Goal: Task Accomplishment & Management: Use online tool/utility

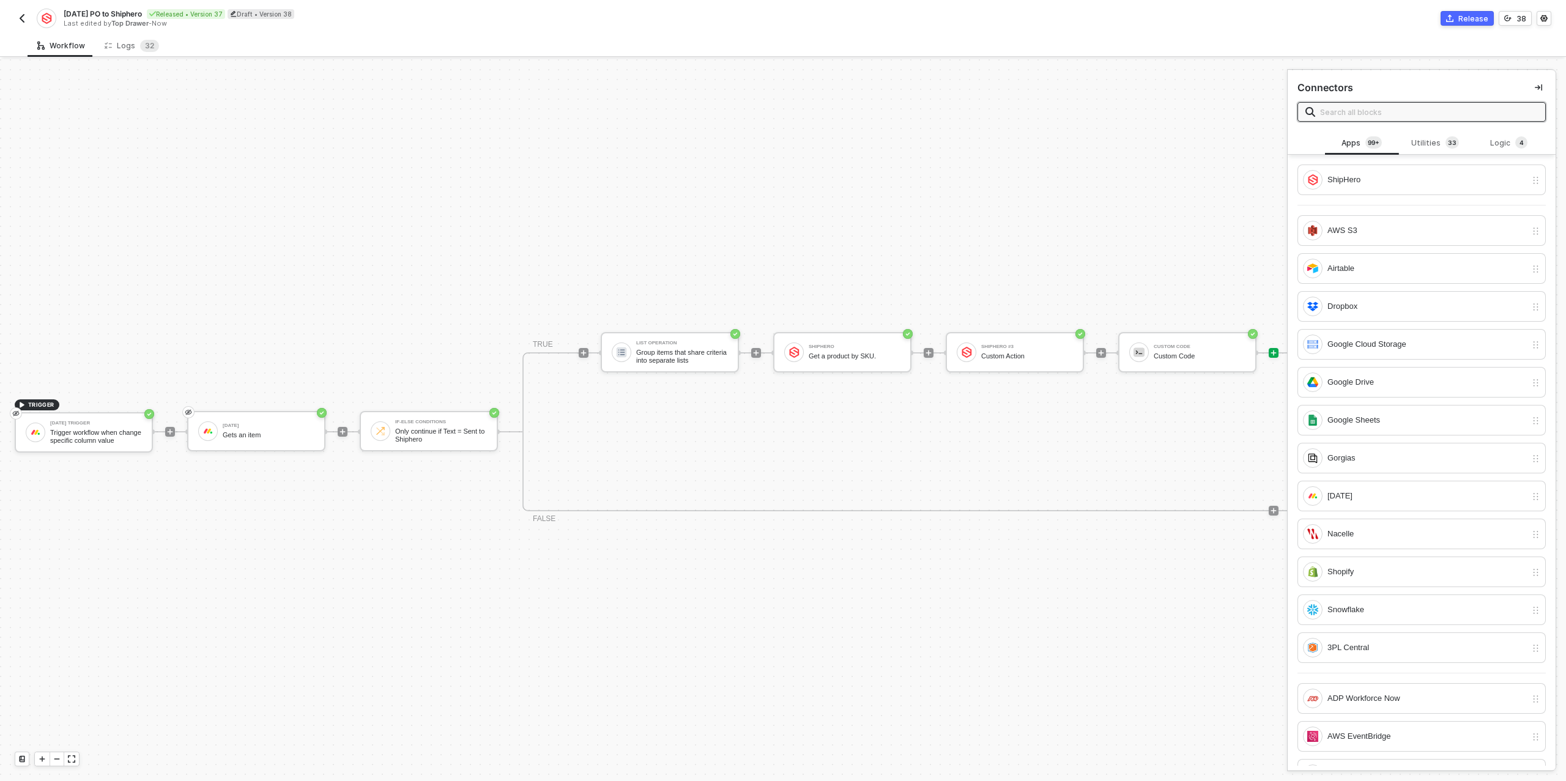
scroll to position [22, 327]
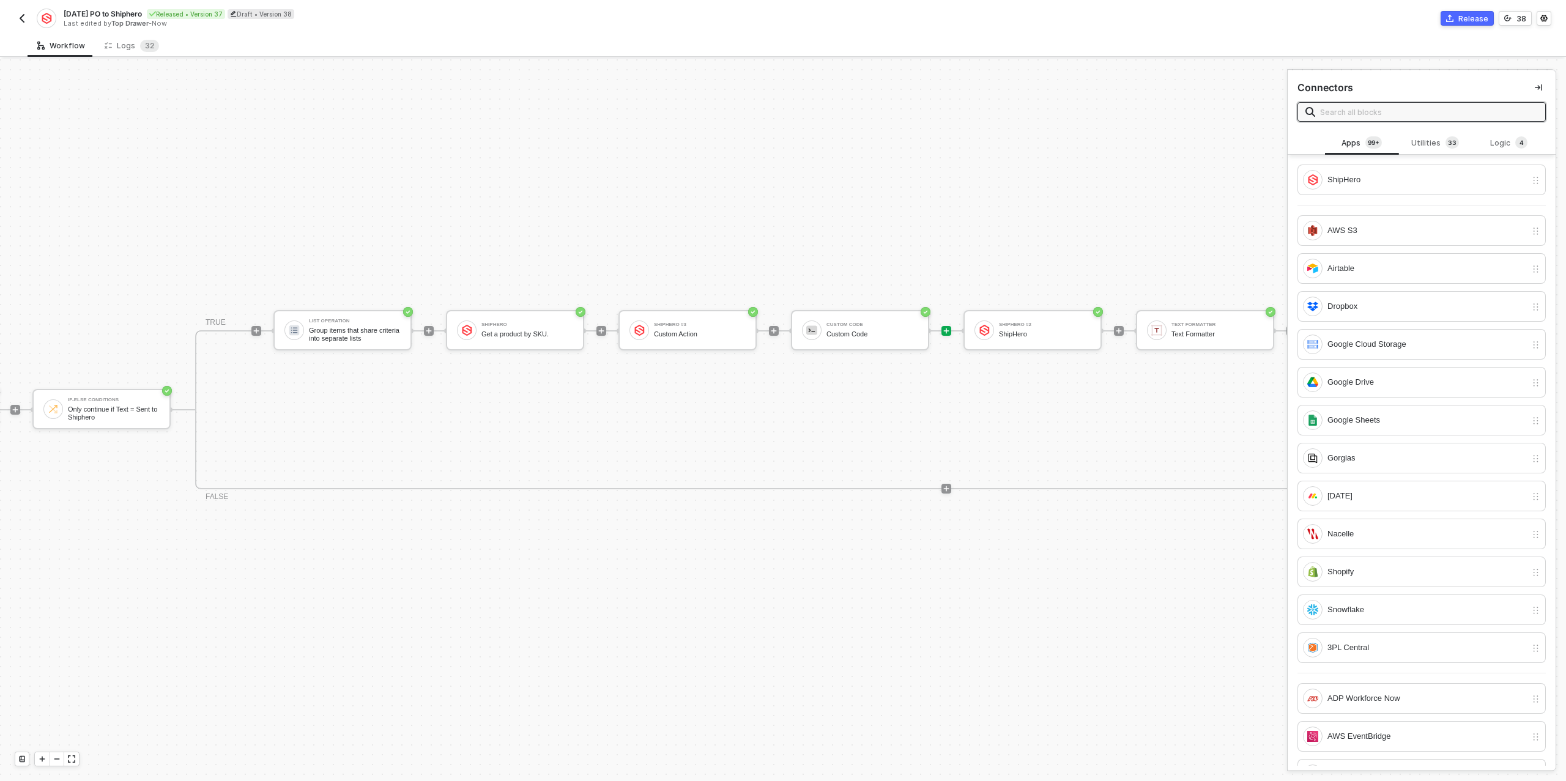
click at [30, 20] on div "[DATE] PO to Shiphero Released • Version 37 Draft • Version 38 Last edited by T…" at bounding box center [399, 19] width 768 height 20
click at [21, 20] on img "button" at bounding box center [22, 18] width 10 height 10
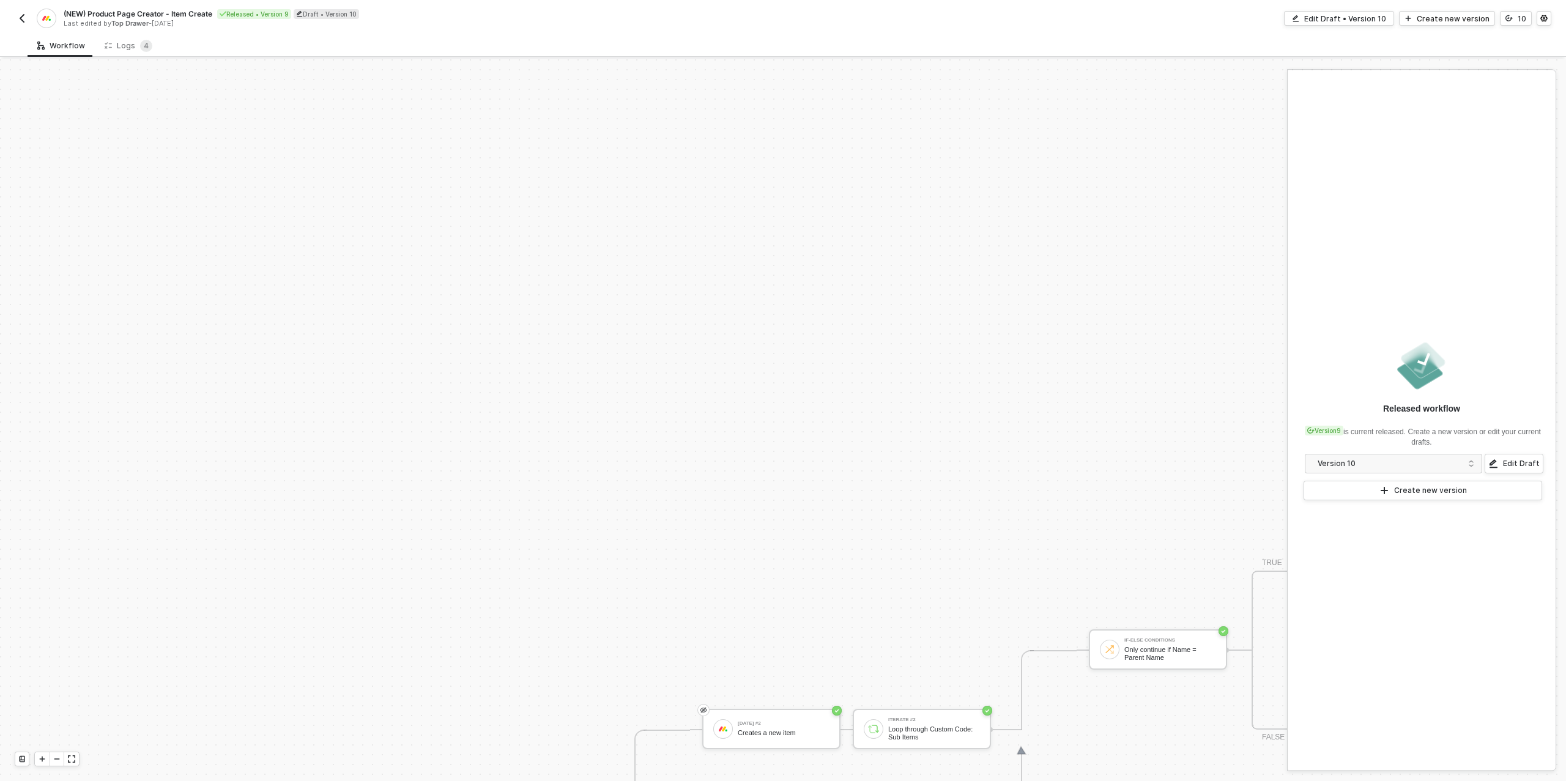
scroll to position [425, 0]
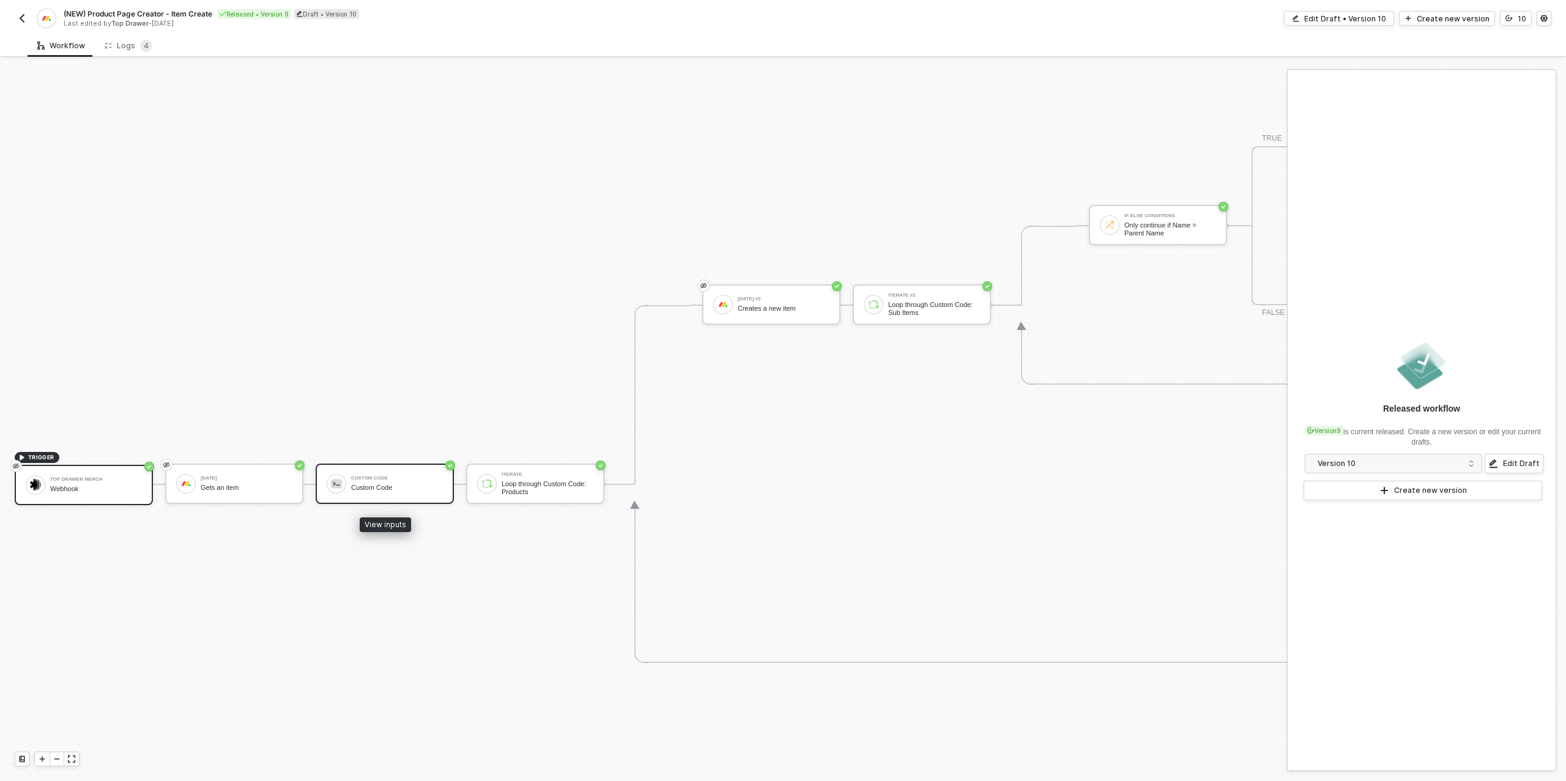
click at [377, 491] on div "Custom Code" at bounding box center [397, 488] width 92 height 8
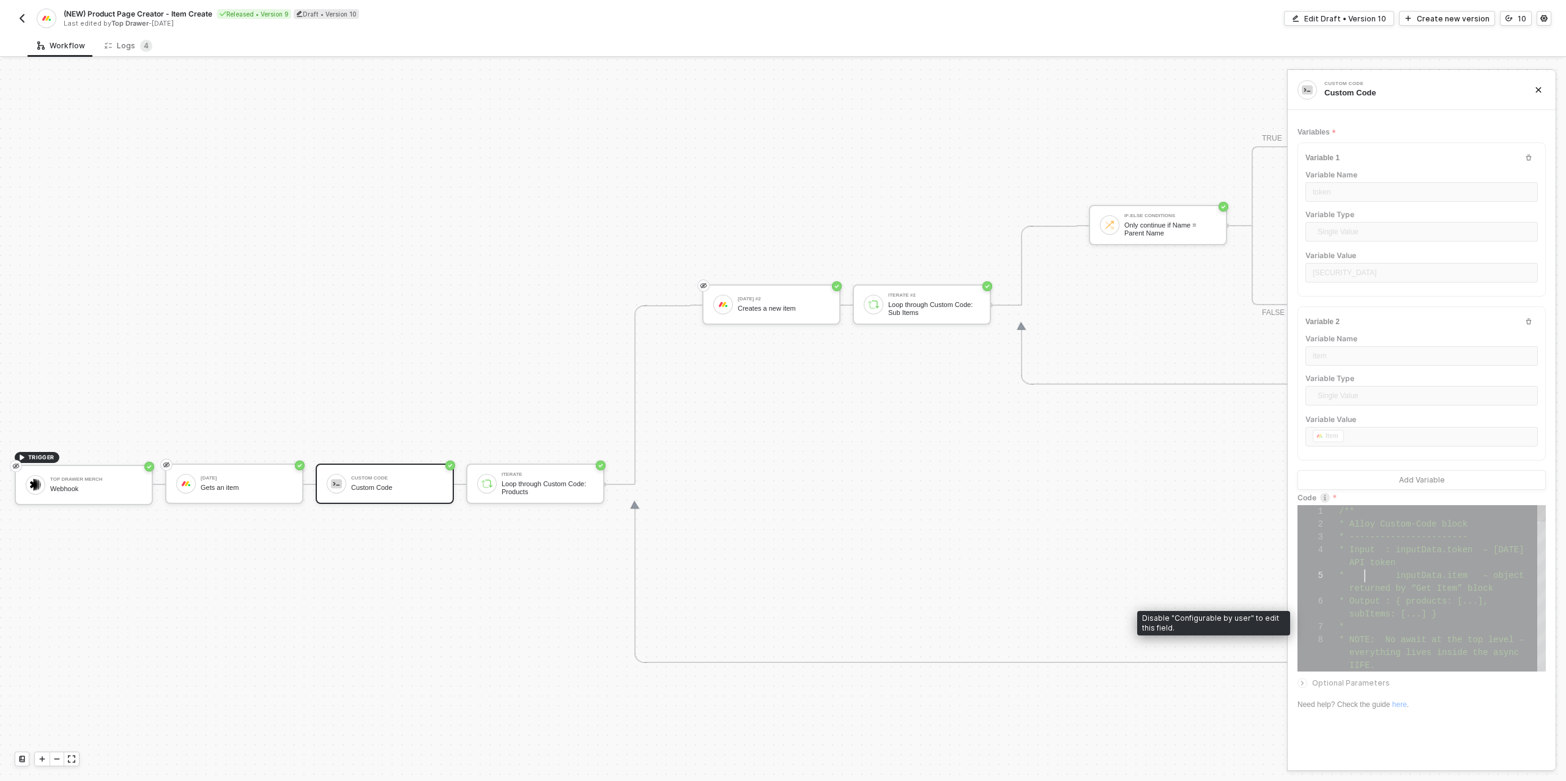
scroll to position [51, 26]
click at [1365, 608] on div "1 2 3 4 5 6 7 8 /** * Alloy Custom-Code block * ----------------------- * Input…" at bounding box center [1422, 588] width 248 height 166
click at [1514, 19] on button "10" at bounding box center [1516, 18] width 32 height 15
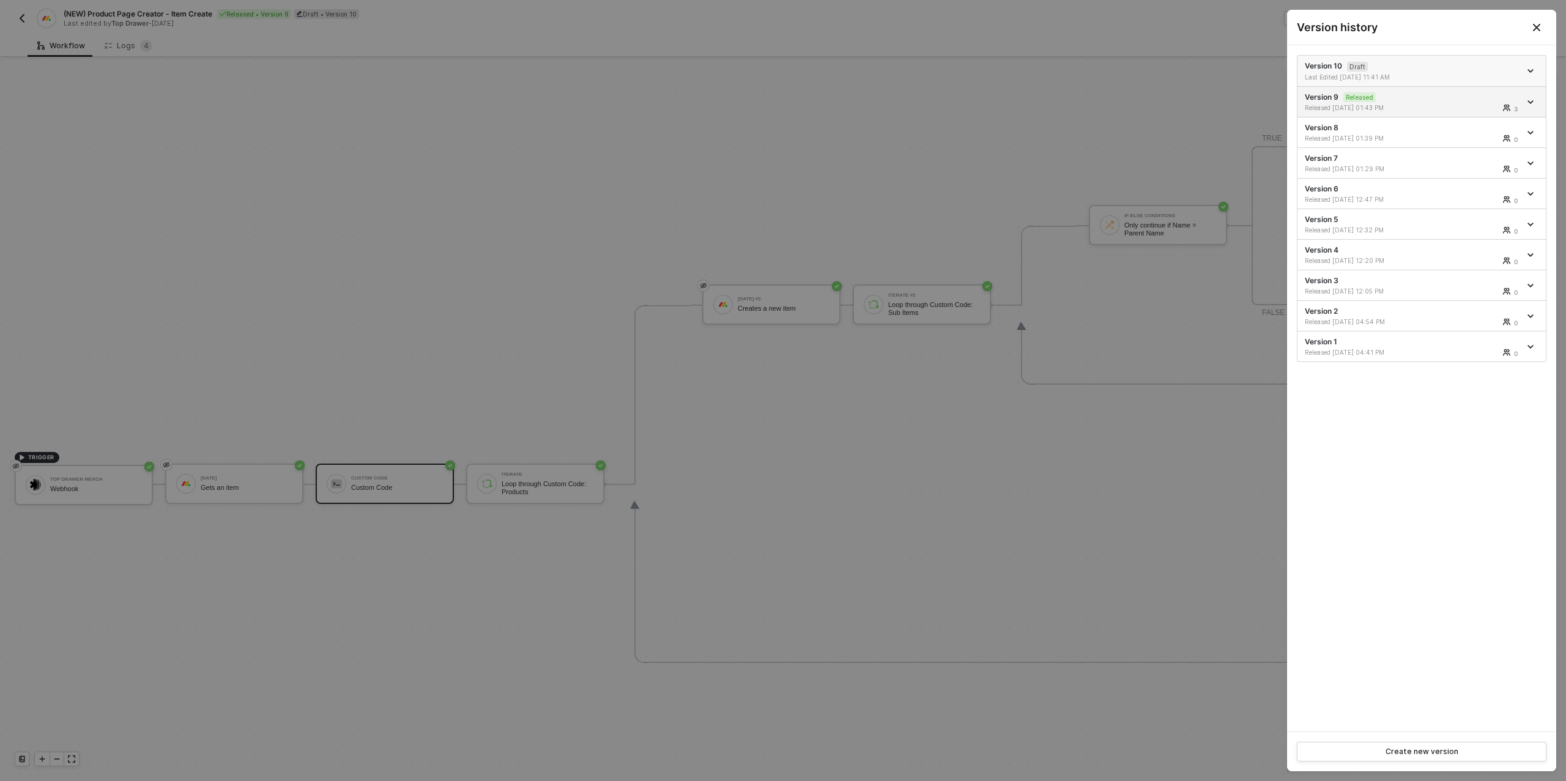
click at [1443, 68] on div "Version 10 Draft Last Edited 09/23/2025 11:41 AM" at bounding box center [1412, 71] width 215 height 21
click at [1183, 127] on div at bounding box center [783, 390] width 1566 height 781
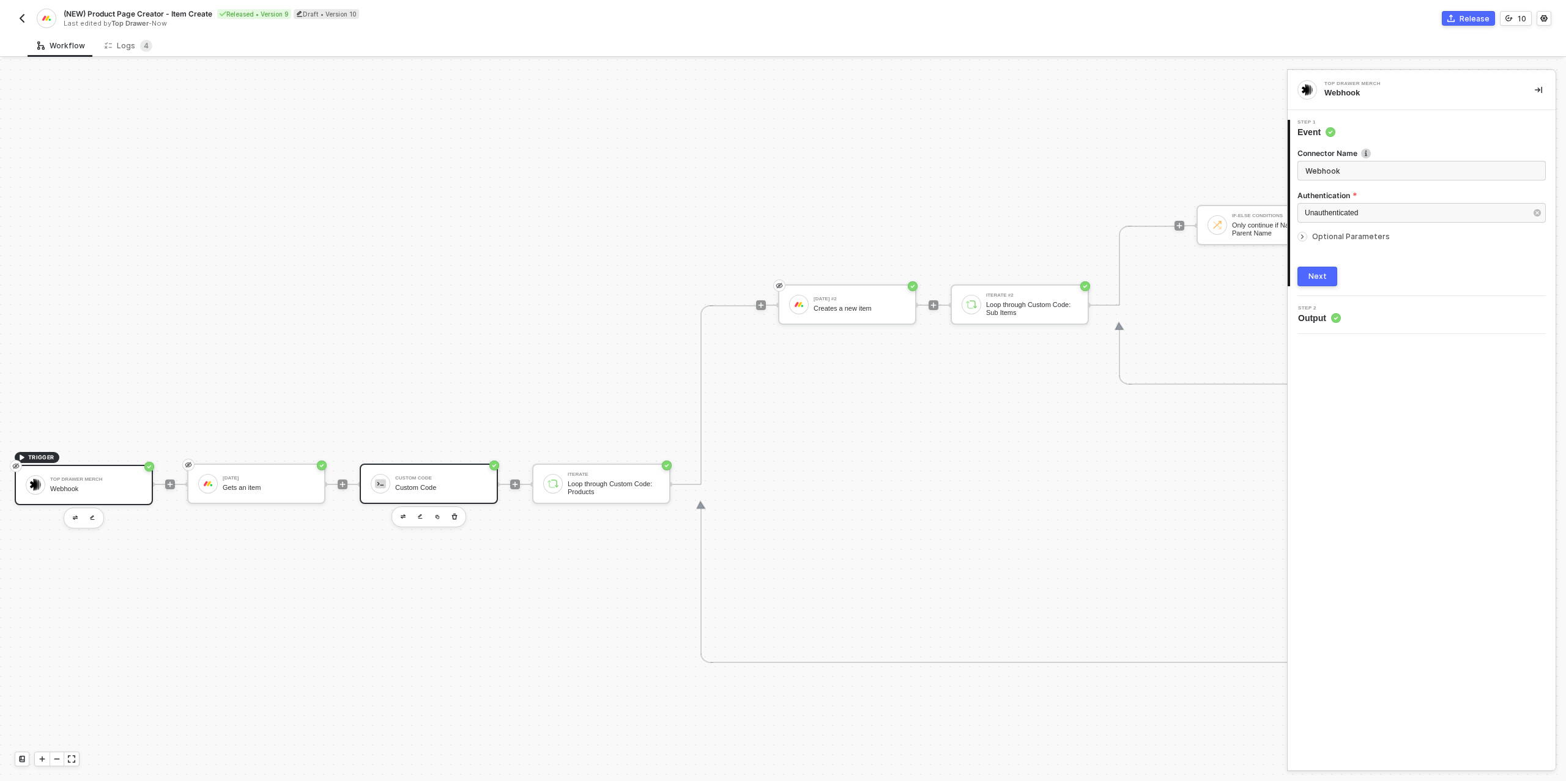
click at [442, 476] on div "Custom Code" at bounding box center [441, 478] width 92 height 5
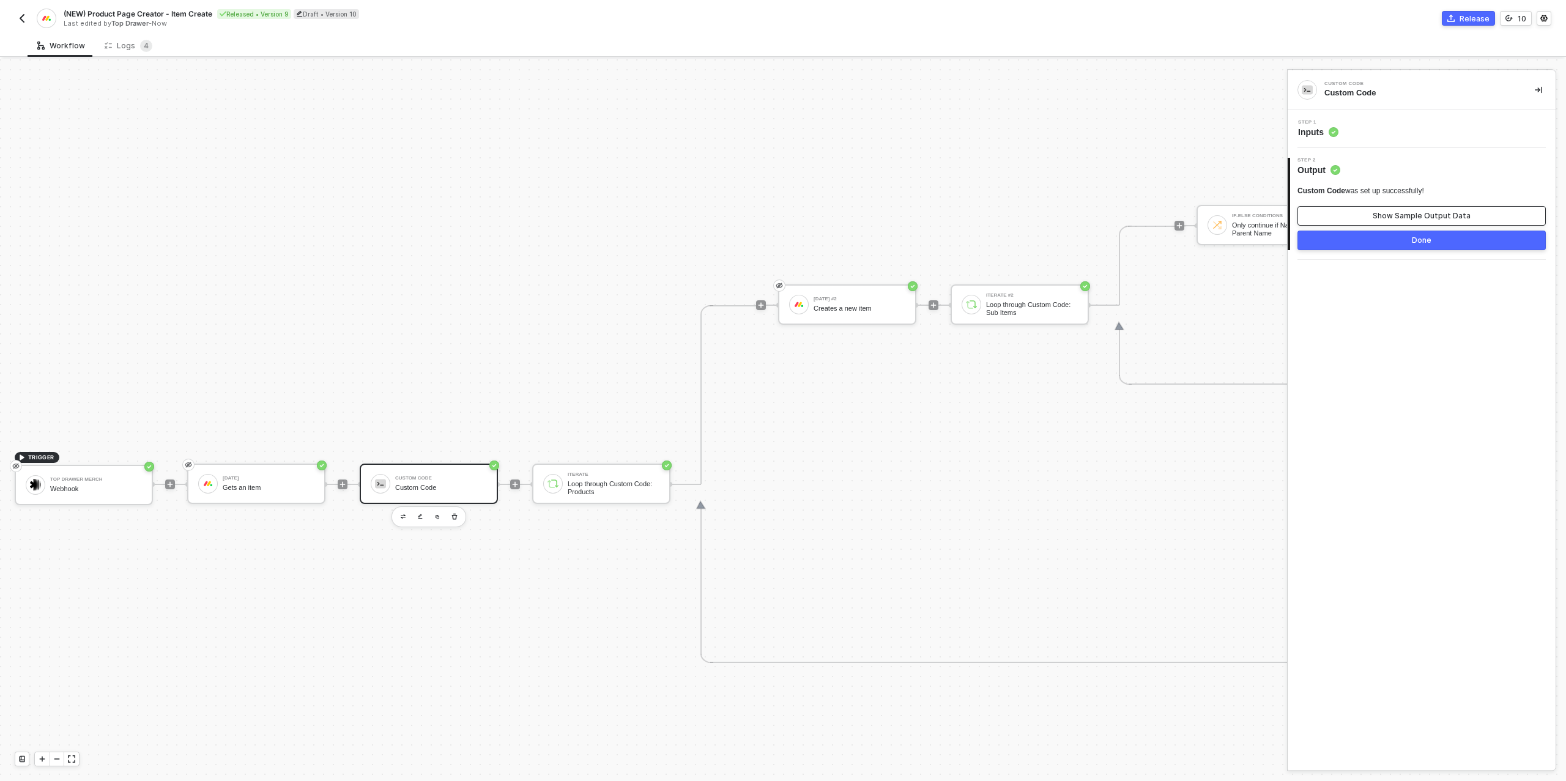
click at [1413, 214] on div "Show Sample Output Data" at bounding box center [1422, 216] width 98 height 10
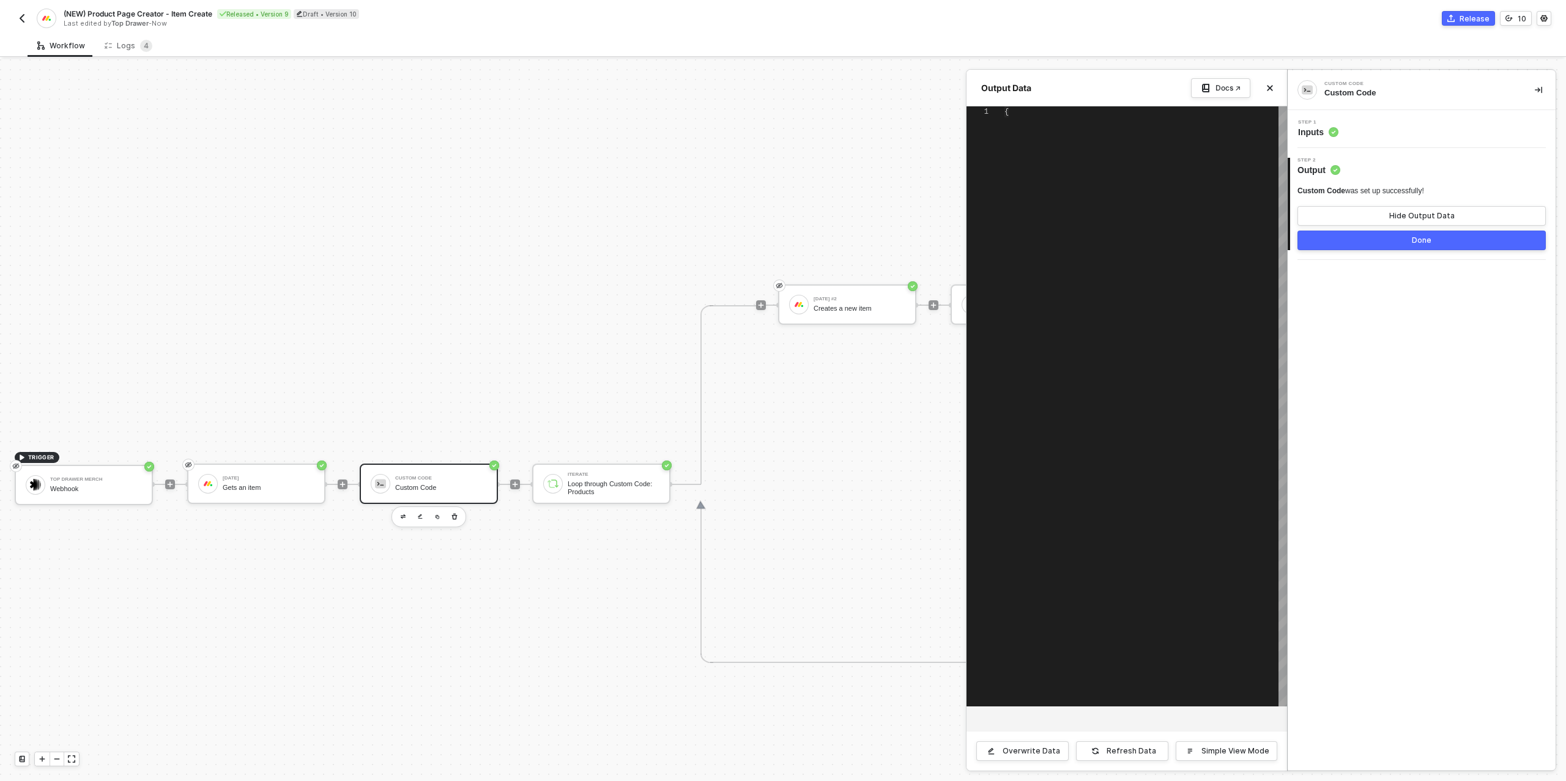
type textarea "{ "products": [ { "name": "Lost In Dreams Pashmina", "client": "Slander", "styl…"
click at [1408, 220] on div "Hide Output Data" at bounding box center [1421, 216] width 65 height 10
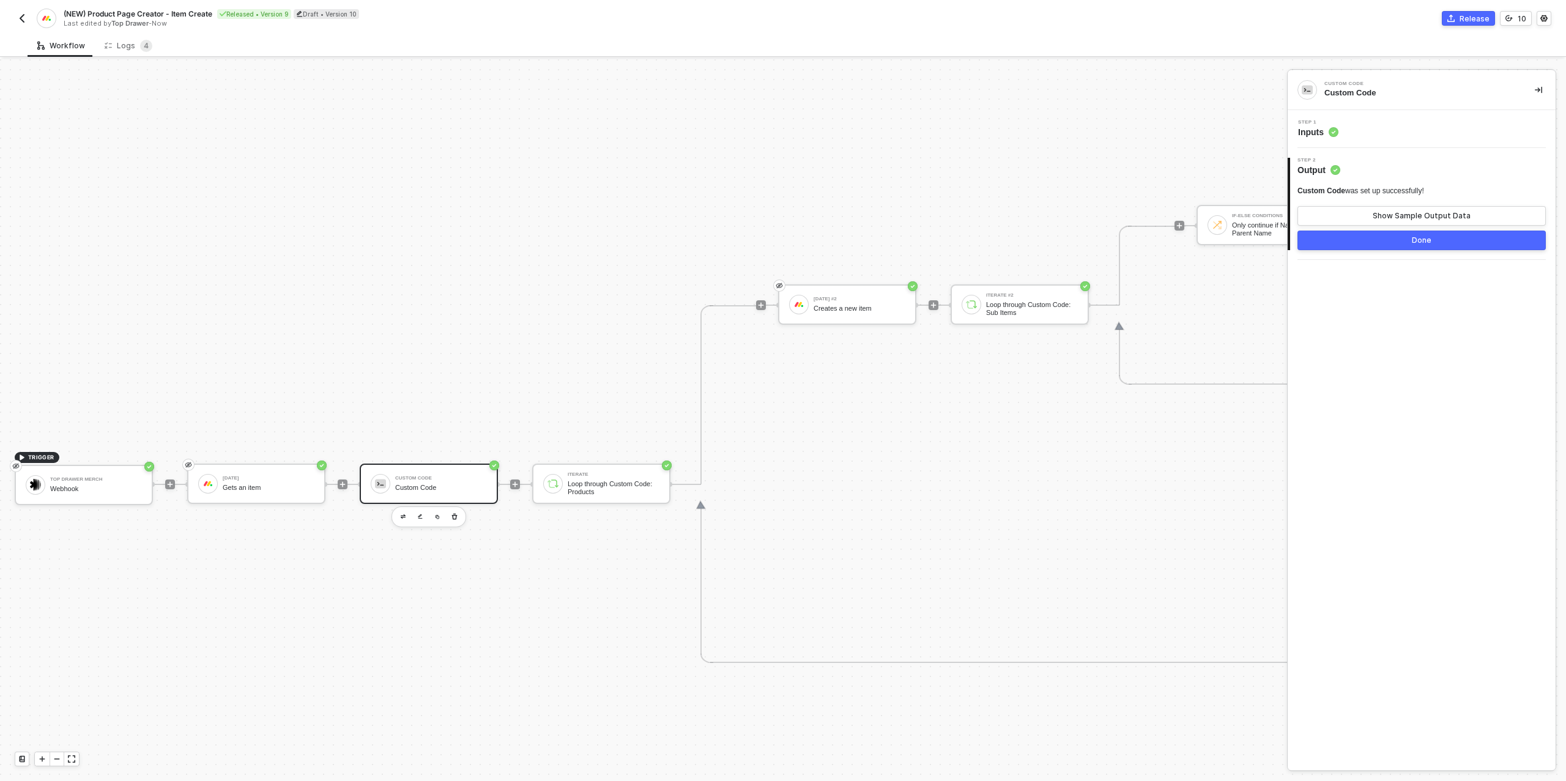
click at [1368, 135] on div "Step 1 Inputs" at bounding box center [1423, 129] width 265 height 18
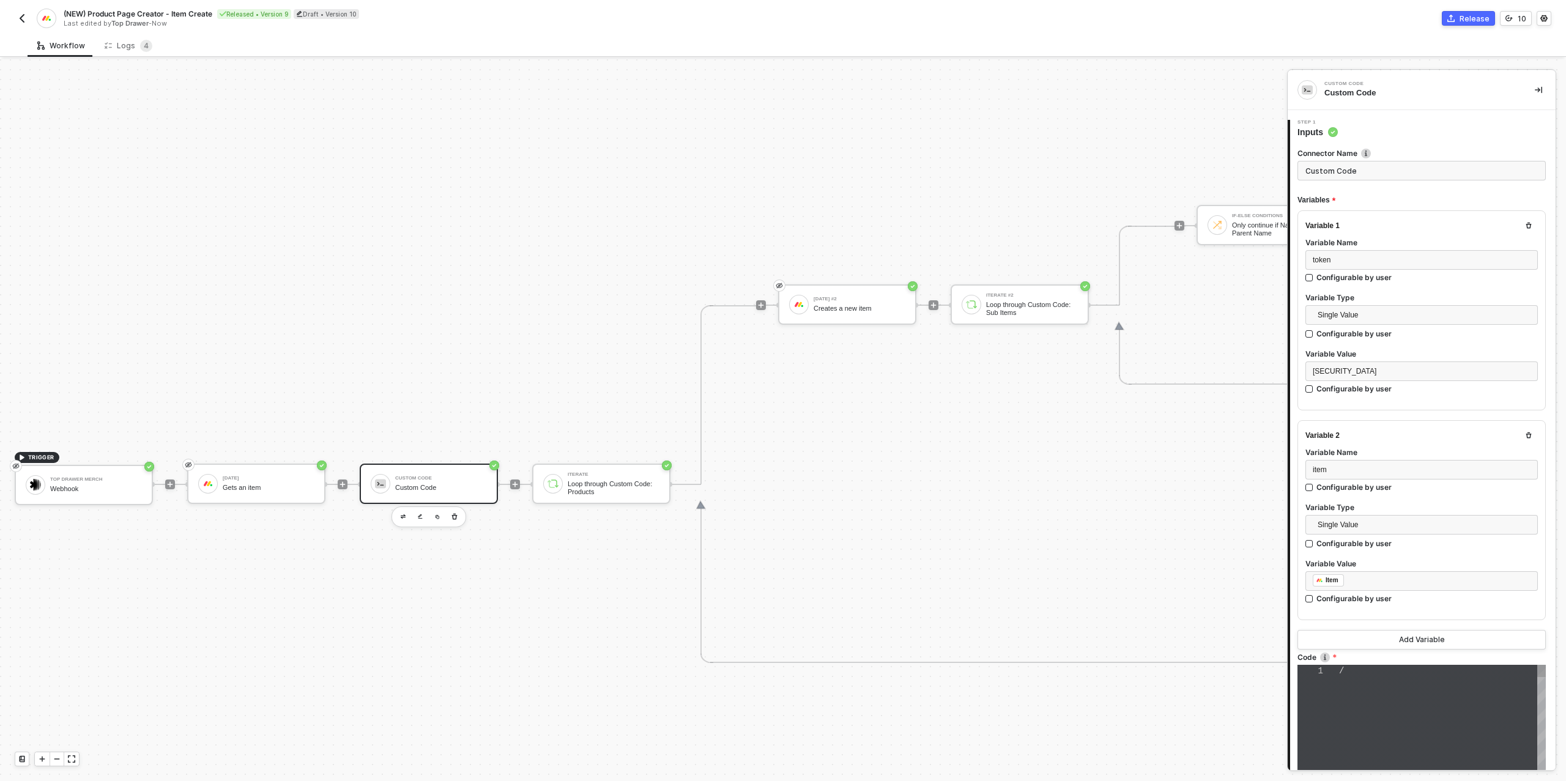
type textarea "/** * Alloy Custom-Code block * ----------------------- * Input : inputData.tok…"
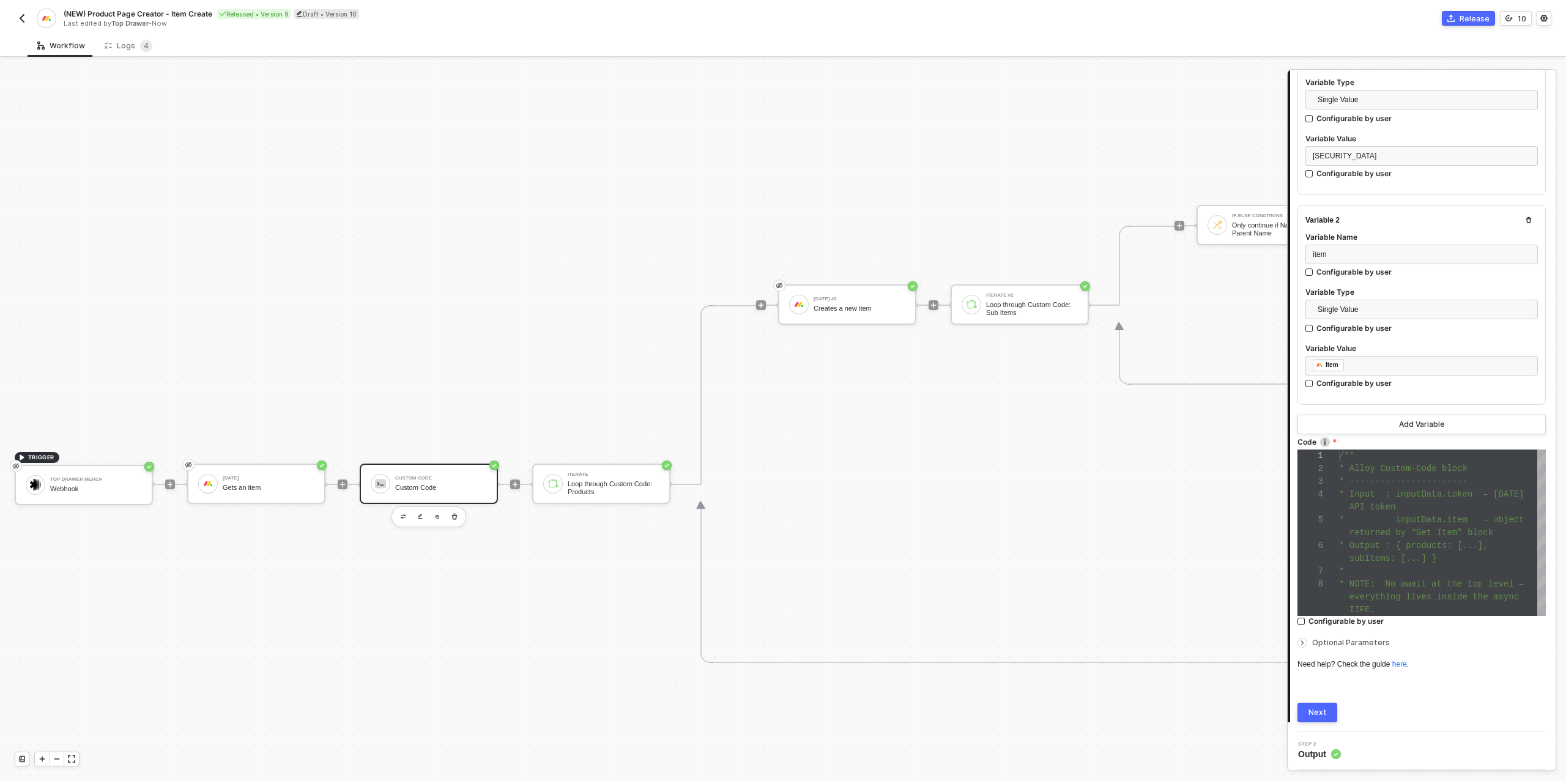
scroll to position [256, 0]
click at [1409, 529] on span "returned by “Get Item” block" at bounding box center [1422, 533] width 144 height 10
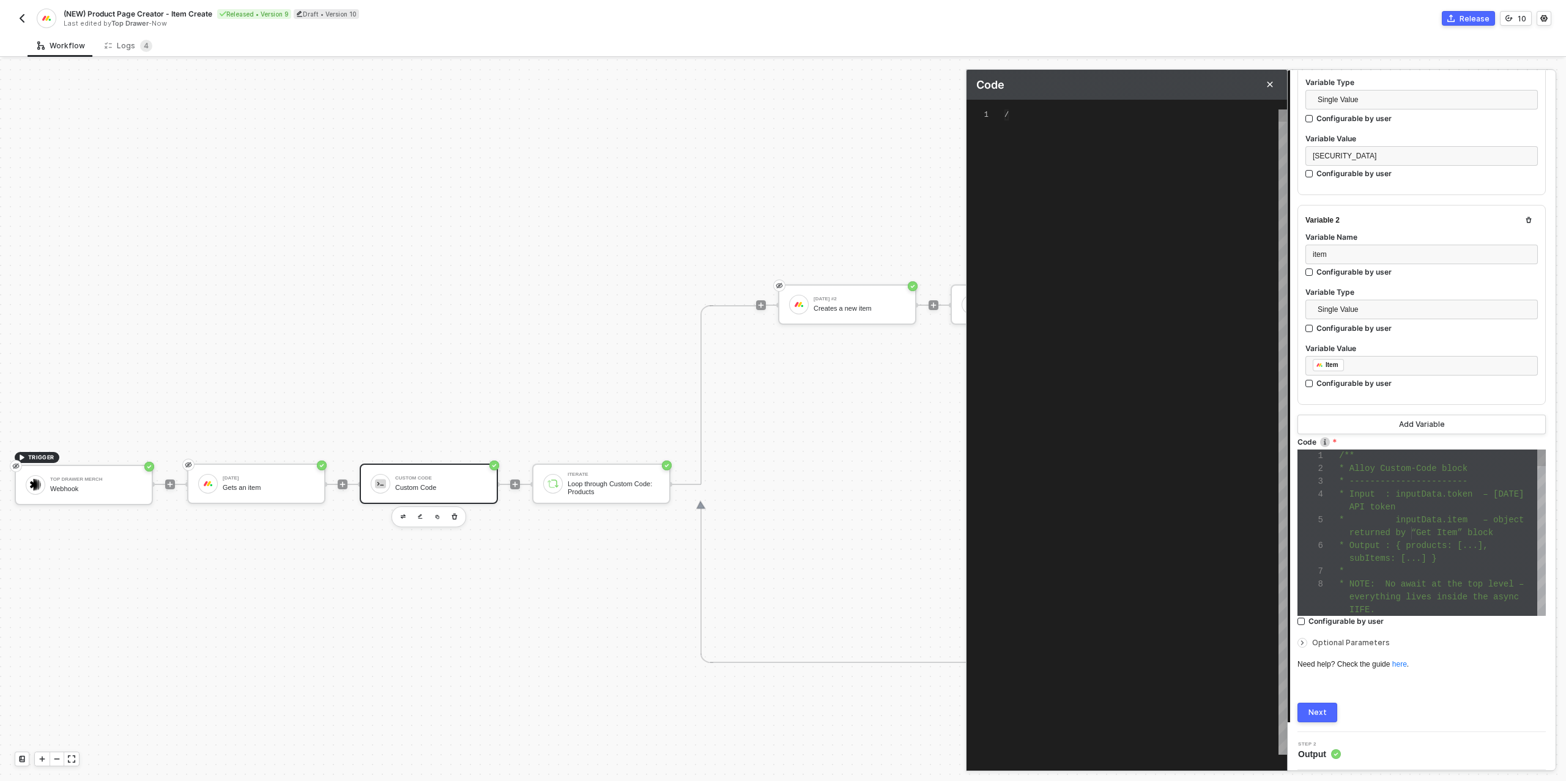
scroll to position [51, 72]
type textarea "/** * Alloy Custom-Code block * ----------------------- * Input : inputData.tok…"
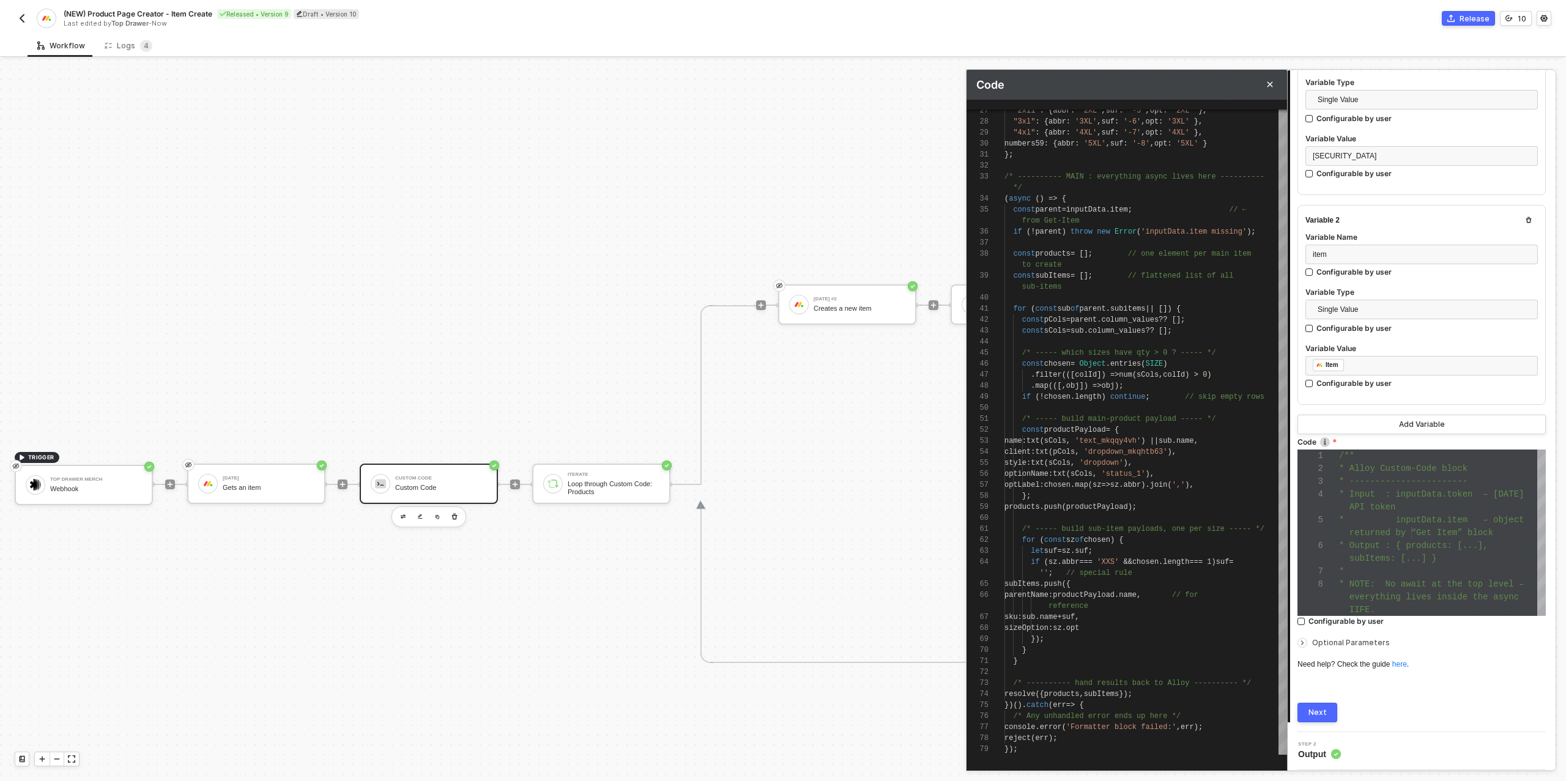
click at [1322, 713] on div "Next" at bounding box center [1318, 713] width 18 height 10
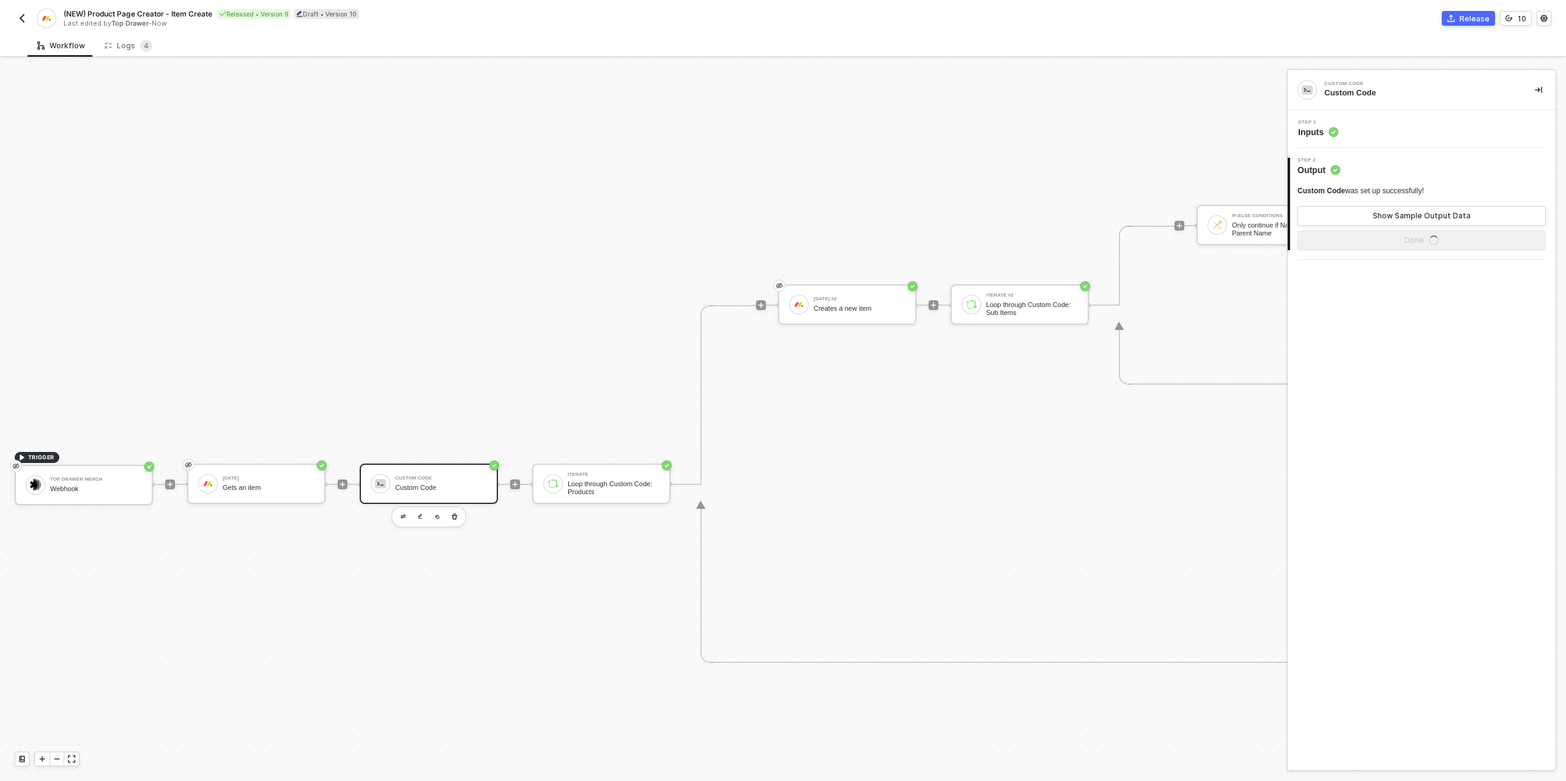
scroll to position [0, 0]
click at [1410, 218] on div "Show Sample Output Data" at bounding box center [1422, 216] width 98 height 10
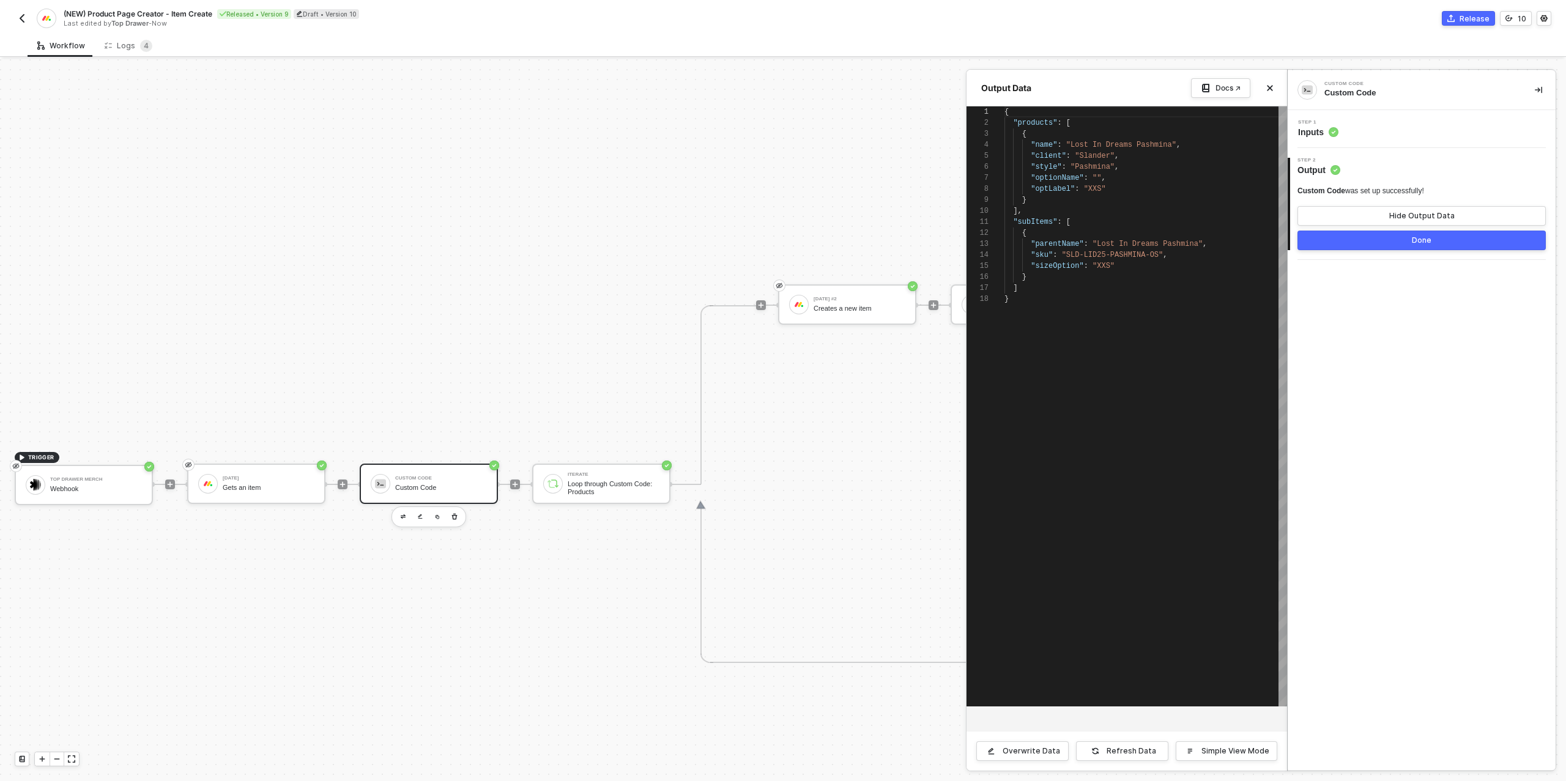
scroll to position [110, 0]
click at [1397, 128] on div "Step 1 Inputs" at bounding box center [1423, 129] width 265 height 18
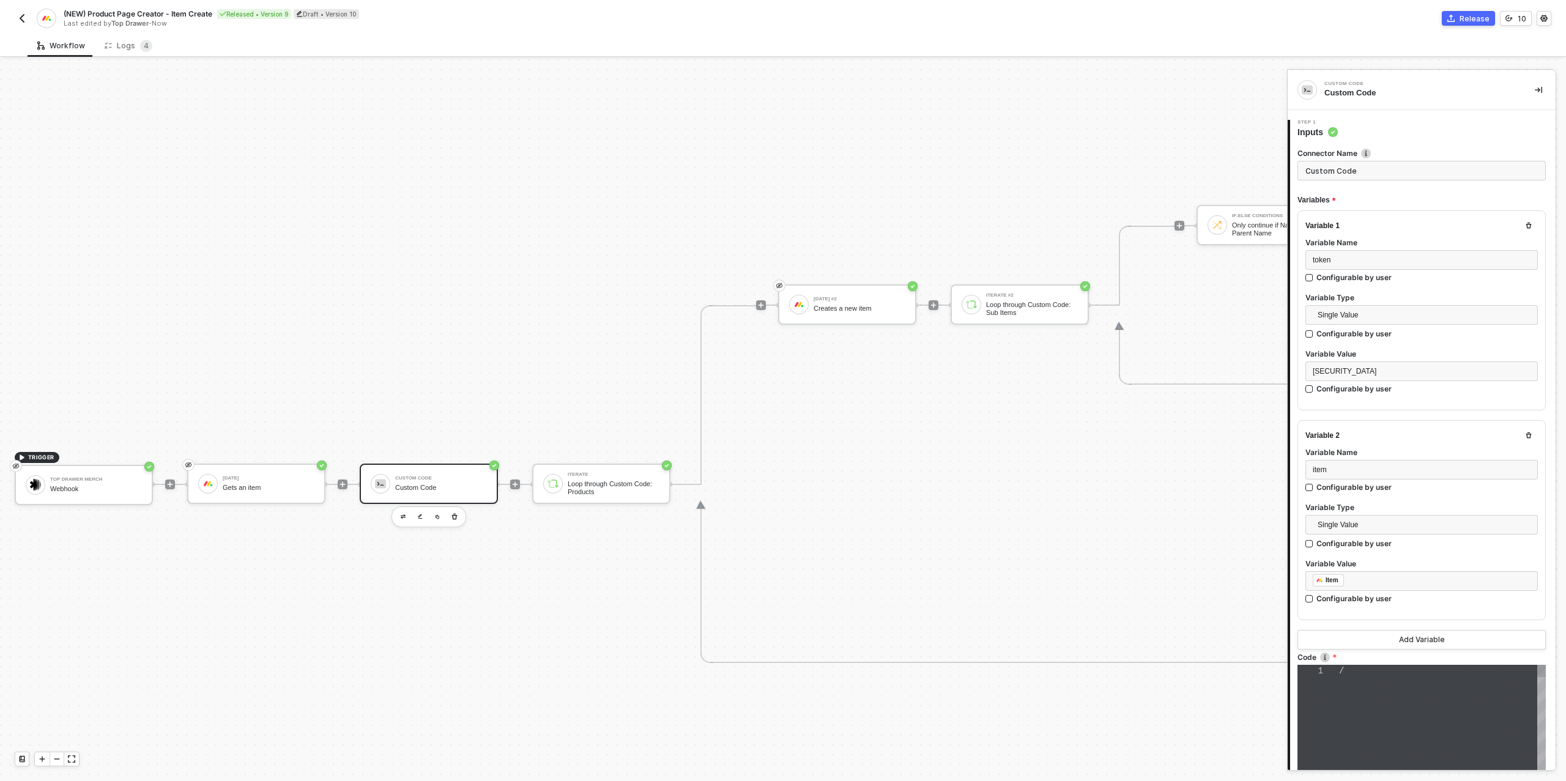
type textarea "/** * Alloy Custom-Code block * ----------------------- * Input : inputData.tok…"
click at [1404, 702] on span "* -----------------------" at bounding box center [1403, 697] width 128 height 10
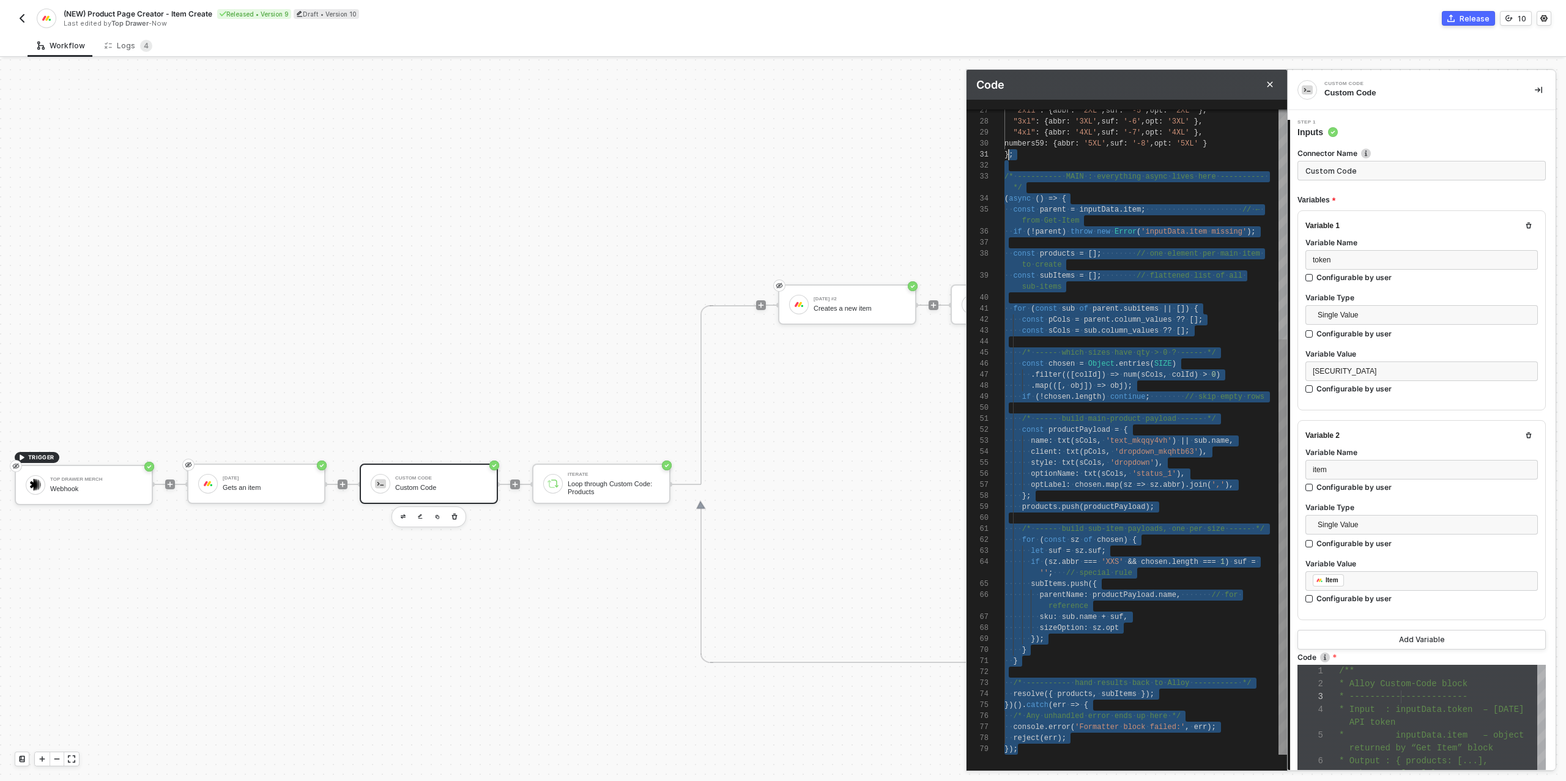
scroll to position [11, 0]
type textarea "/** * Alloy Custom-Code block * ----------------------- * Input : inputData.tok…"
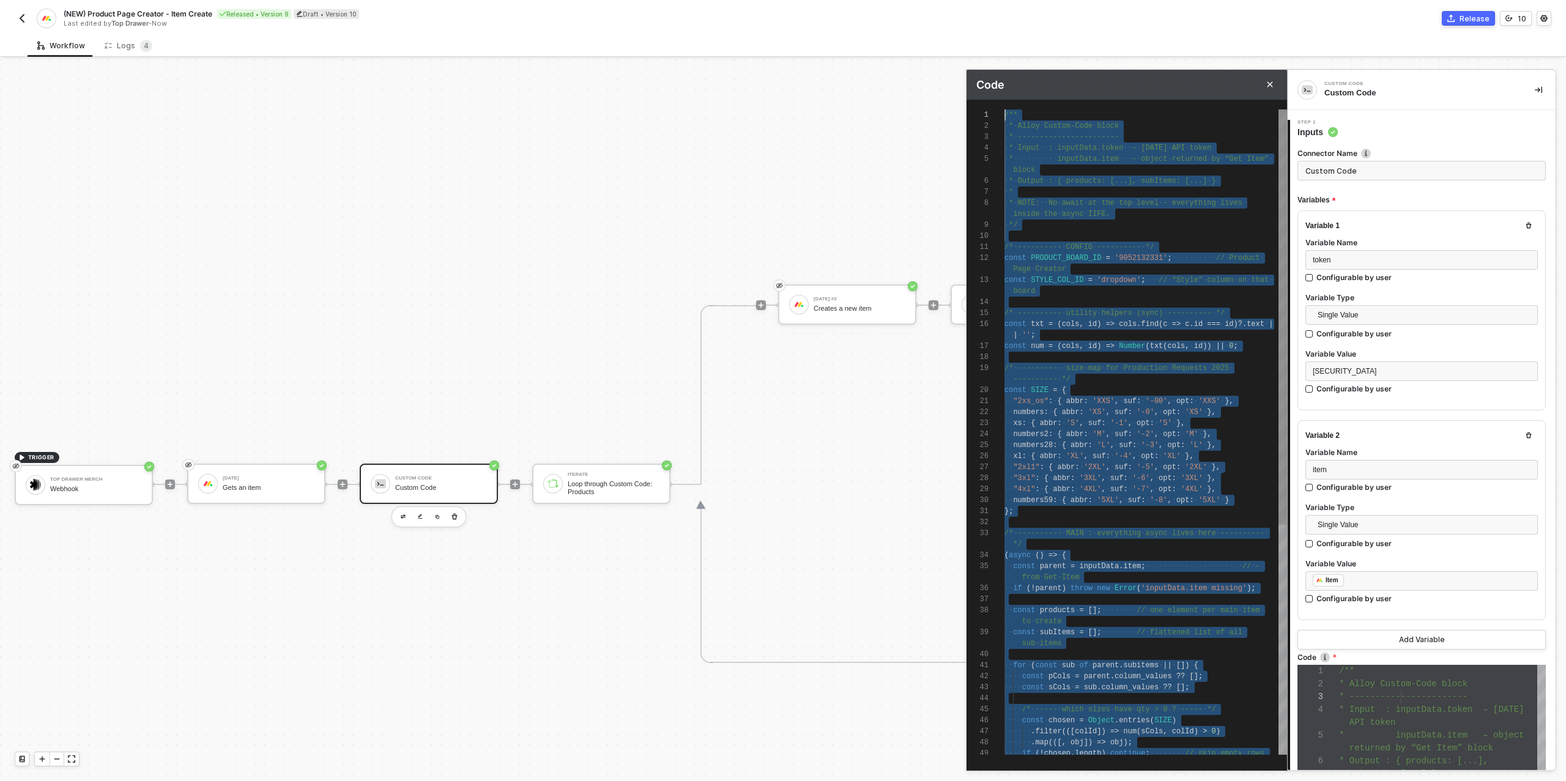
scroll to position [0, 0]
drag, startPoint x: 1029, startPoint y: 749, endPoint x: 1005, endPoint y: 106, distance: 644.1
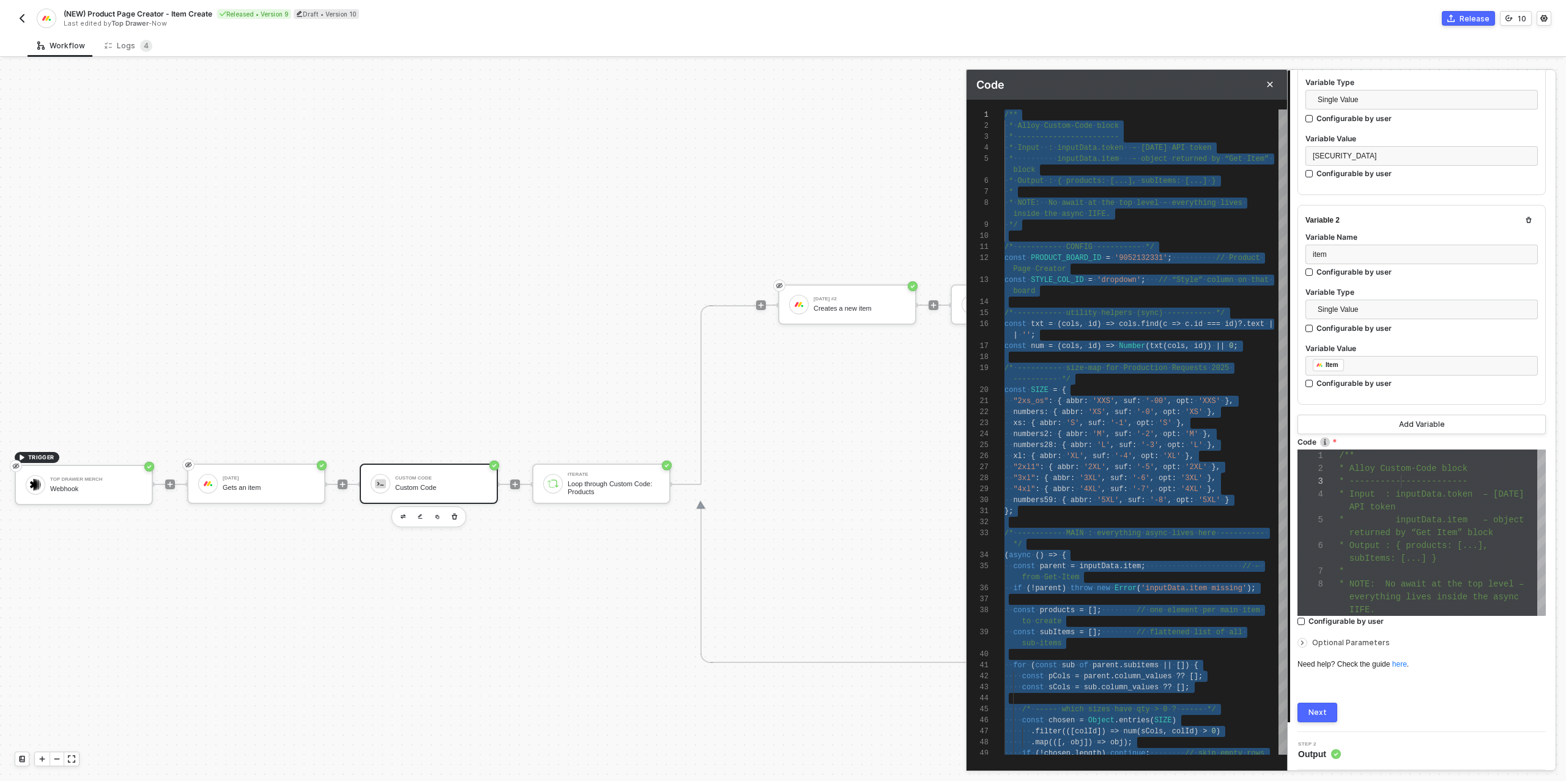
click at [1329, 705] on button "Next" at bounding box center [1318, 713] width 40 height 20
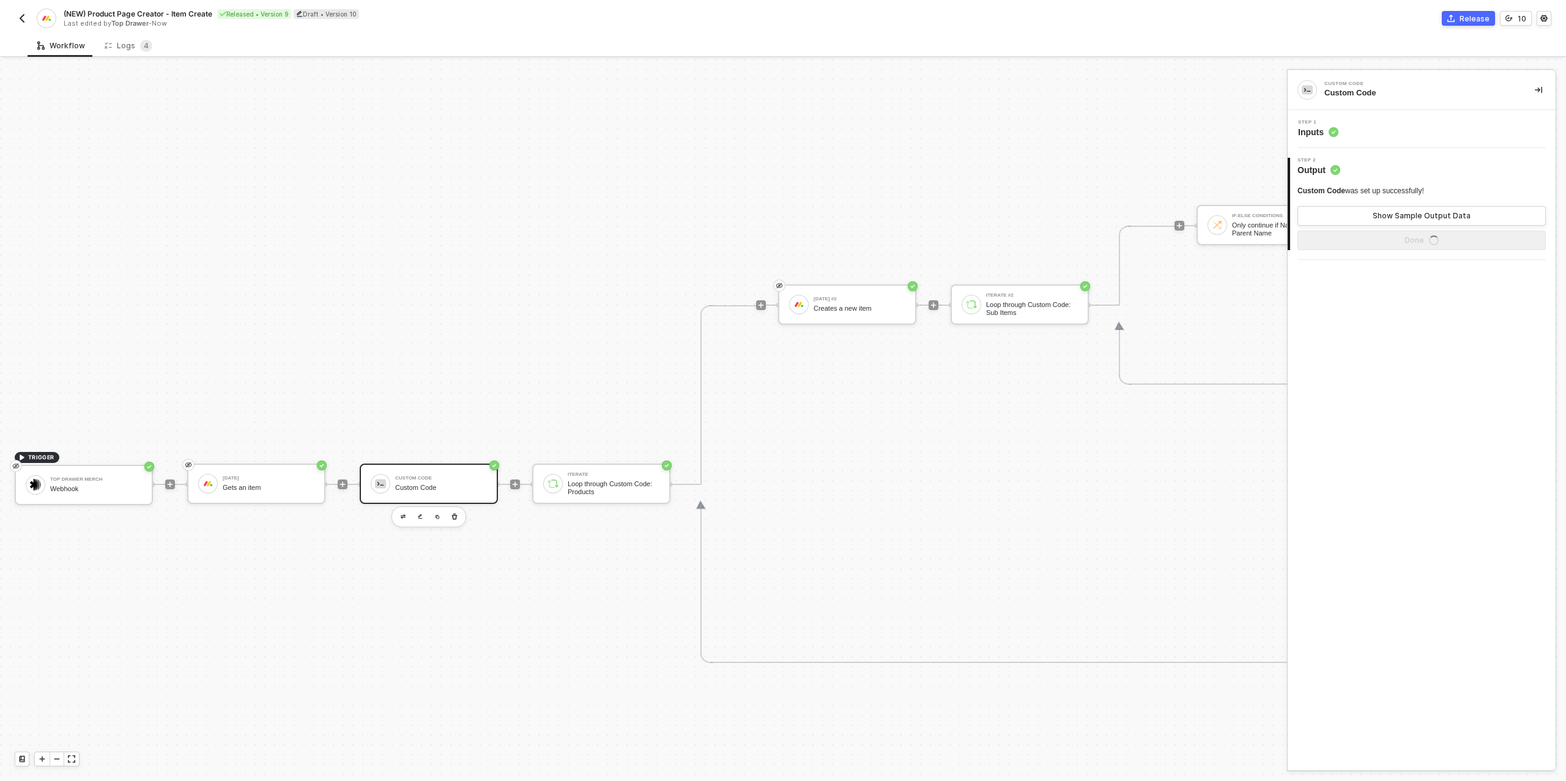
scroll to position [0, 0]
click at [1356, 214] on button "Show Sample Output Data" at bounding box center [1422, 216] width 248 height 20
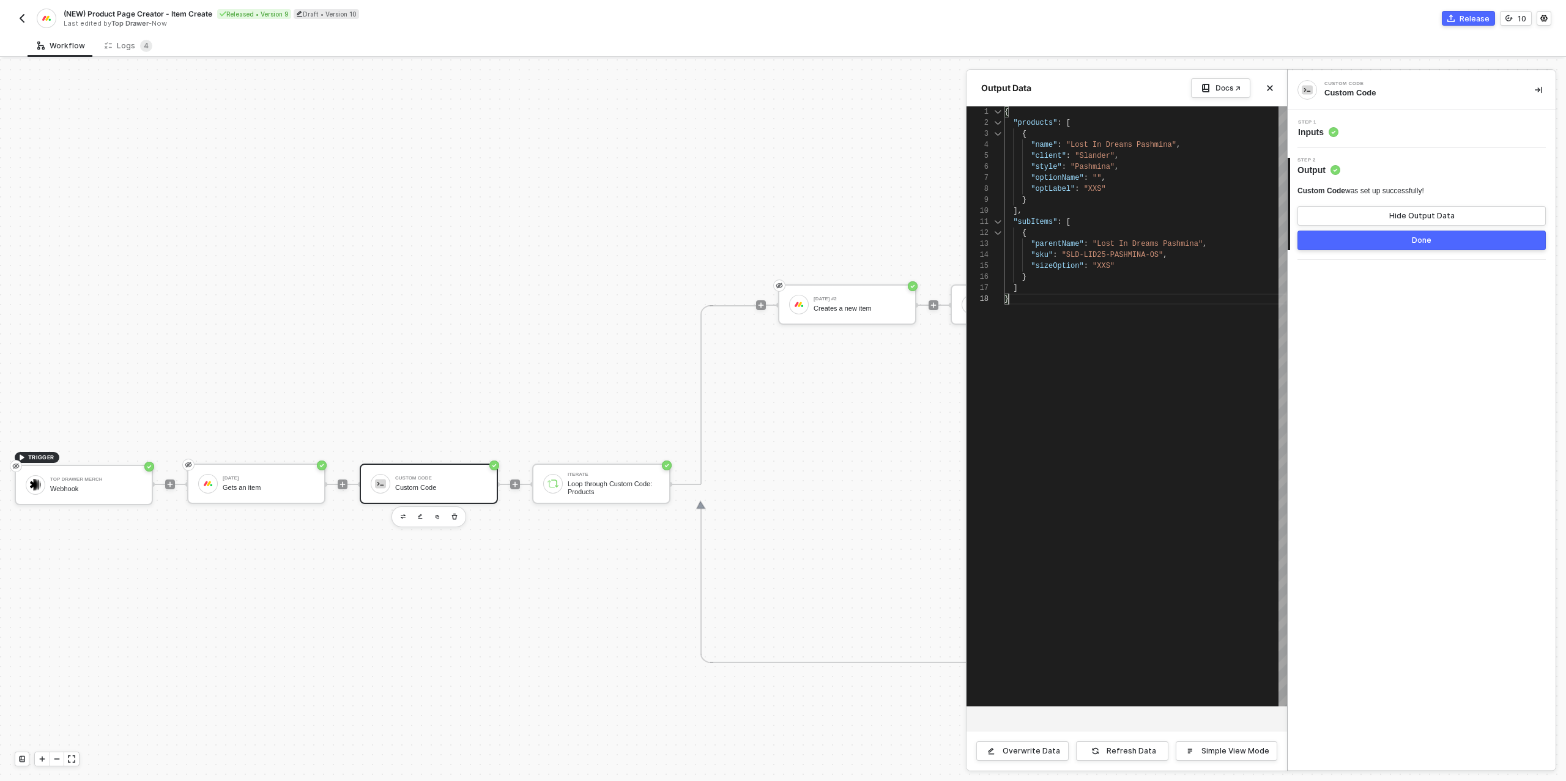
type textarea "{ "products": [ { "name": "Lost In Dreams Pashmina", "client": "Slander", "styl…"
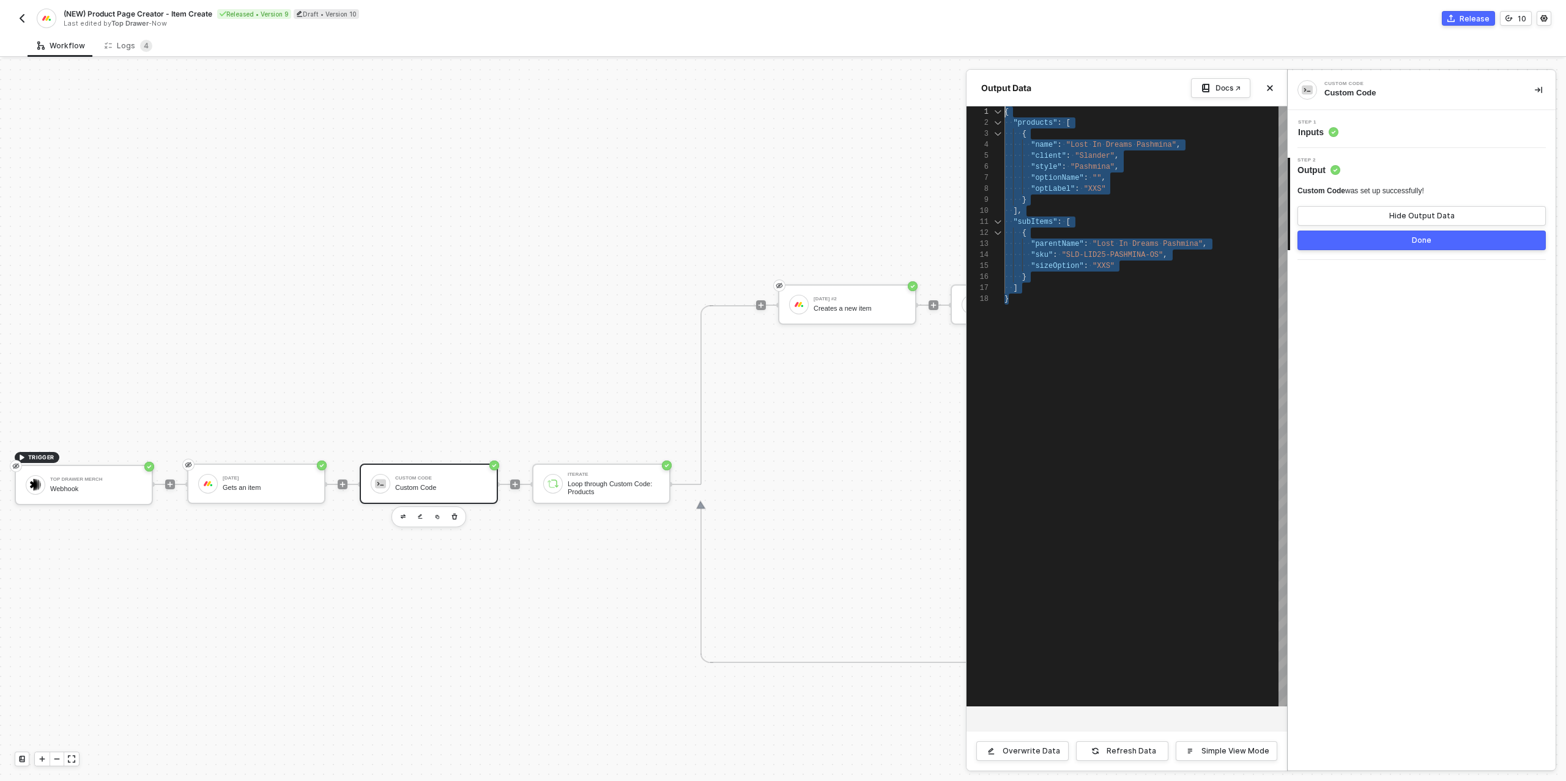
drag, startPoint x: 1017, startPoint y: 302, endPoint x: 994, endPoint y: 103, distance: 199.5
click at [1386, 128] on div "Step 1 Inputs" at bounding box center [1423, 129] width 265 height 18
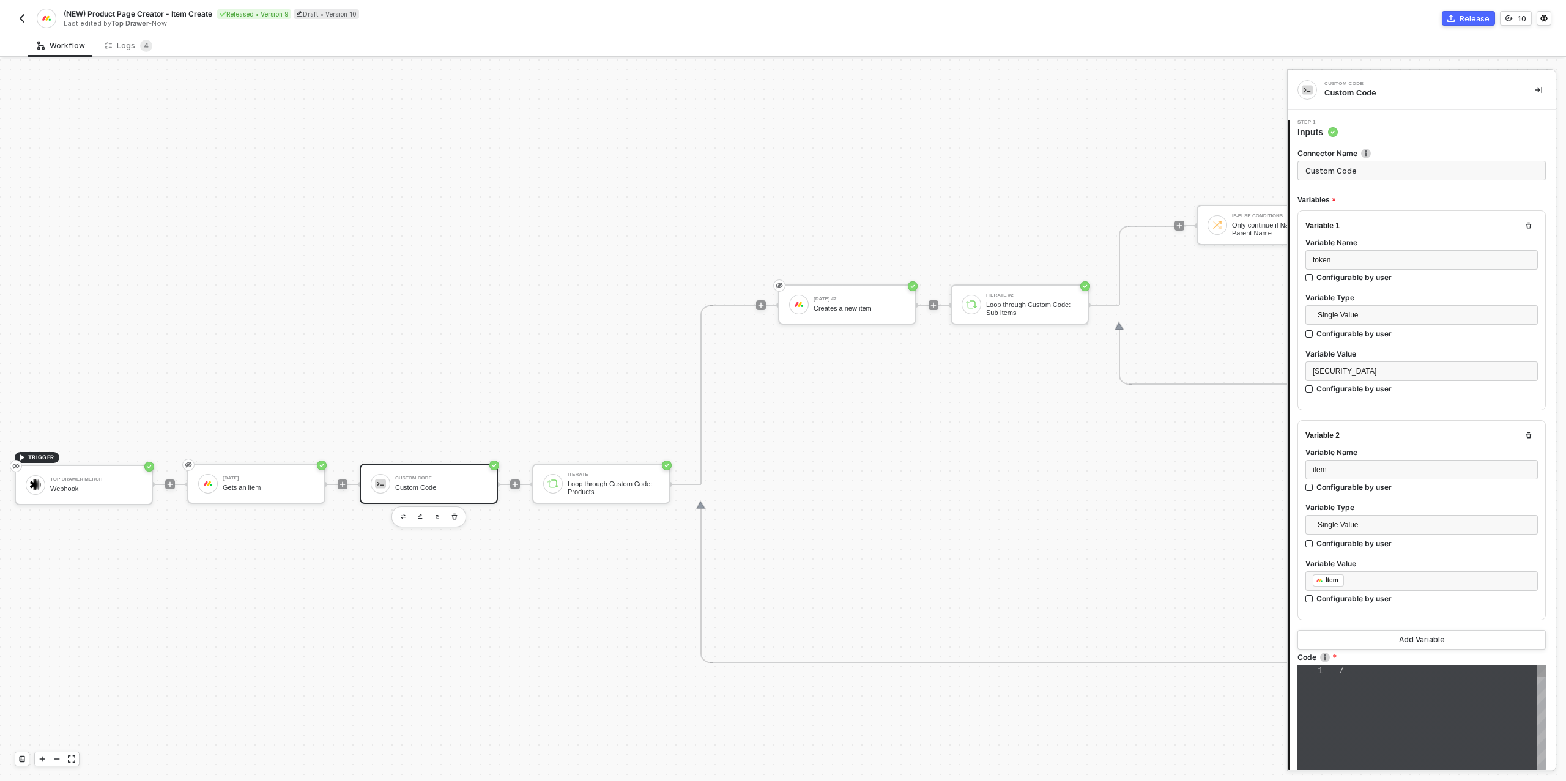
type textarea "/** * Alloy Custom-Code block * ----------------------- * Input : inputData.tok…"
drag, startPoint x: 1419, startPoint y: 417, endPoint x: 1348, endPoint y: 387, distance: 77.0
click at [1304, 382] on div "Variable 1 Variable Name token Configurable by user Variable Type Single Value …" at bounding box center [1422, 310] width 248 height 200
click at [1420, 377] on div "eyJhbGciOiJIUzI1NiJ9.eyJ0aWQiOjI0MzMxNjI3NCwiYWFpIjoxMSwidWlkIjoxOTcwNzQ0OCwiaW…" at bounding box center [1422, 372] width 218 height 12
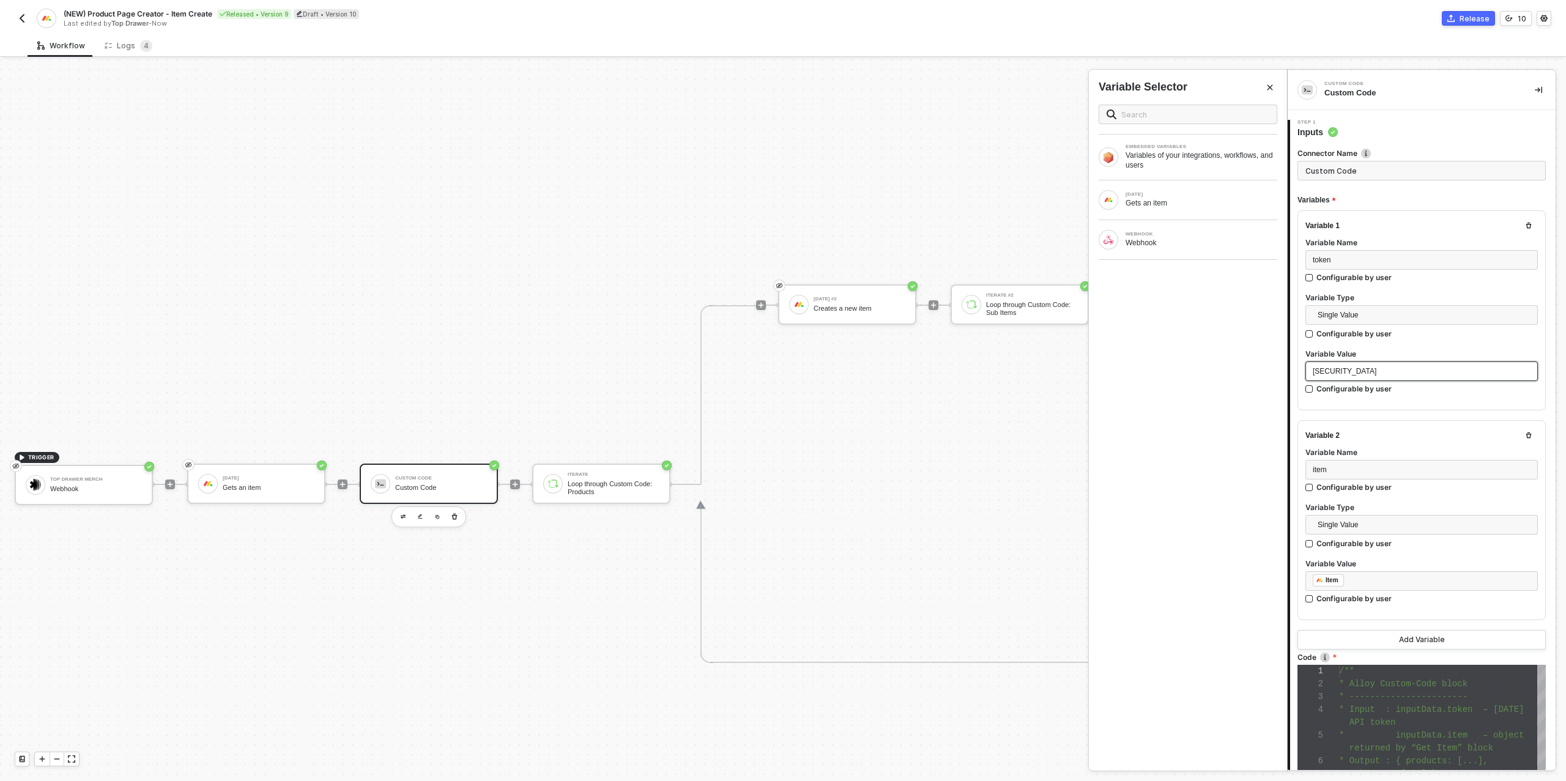
drag, startPoint x: 1417, startPoint y: 415, endPoint x: 1299, endPoint y: 365, distance: 128.1
click at [1299, 365] on div "Variable 1 Variable Name token Configurable by user Variable Type Single Value …" at bounding box center [1422, 310] width 248 height 200
copy span "eyJhbGciOiJIUzI1NiJ9.eyJ0aWQiOjI0MzMxNjI3NCwiYWFpIjoxMSwidWlkIjoxOTcwNzQ0OCwiaW…"
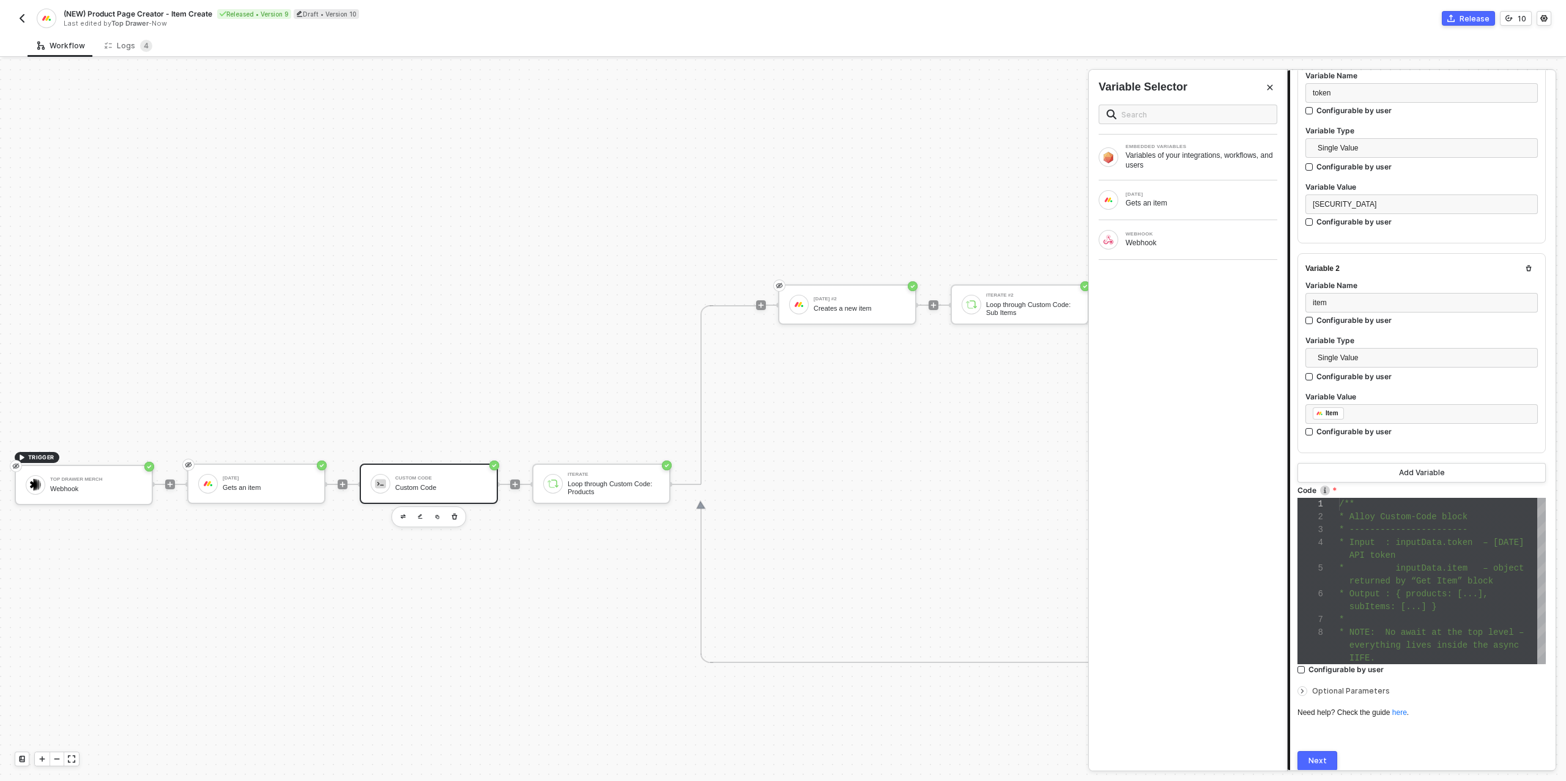
scroll to position [169, 0]
